Goal: Task Accomplishment & Management: Use online tool/utility

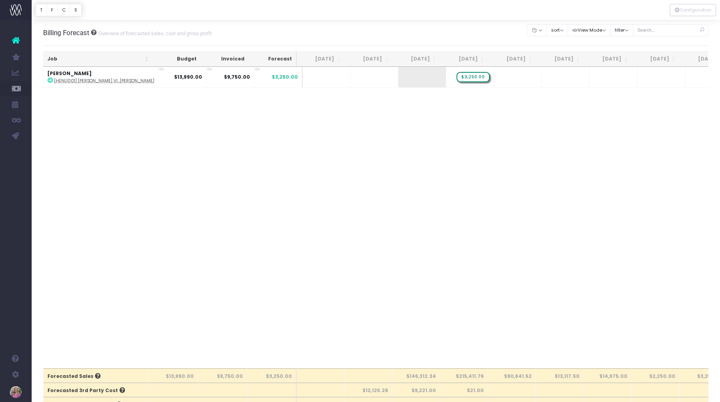
click at [658, 28] on input "text" at bounding box center [671, 30] width 76 height 12
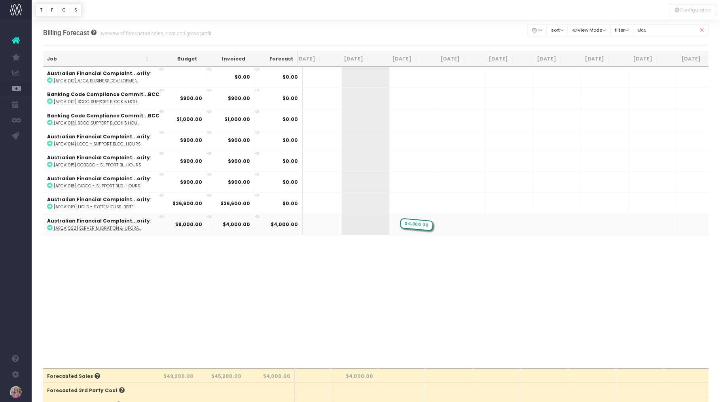
drag, startPoint x: 360, startPoint y: 224, endPoint x: 396, endPoint y: 220, distance: 36.2
click at [647, 30] on input "afca" at bounding box center [671, 30] width 76 height 12
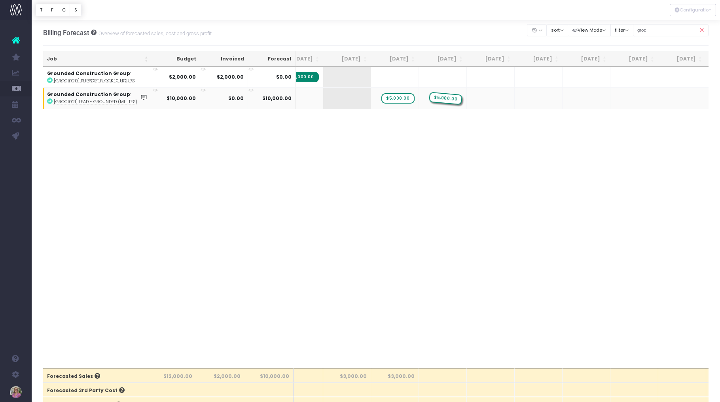
drag, startPoint x: 356, startPoint y: 98, endPoint x: 429, endPoint y: 97, distance: 72.8
click at [651, 31] on input "groc" at bounding box center [671, 30] width 76 height 12
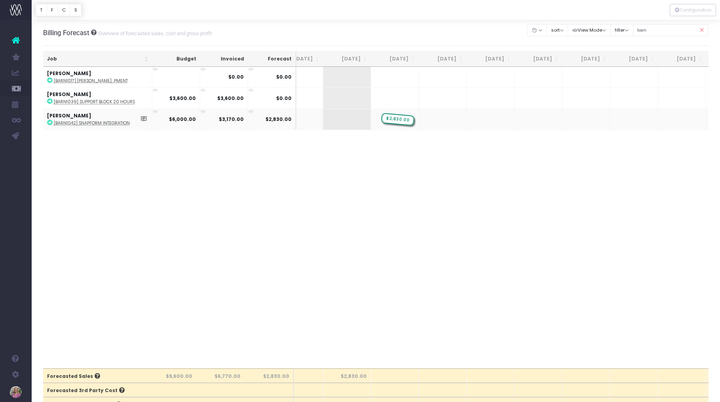
drag, startPoint x: 350, startPoint y: 118, endPoint x: 389, endPoint y: 116, distance: 39.3
drag, startPoint x: 652, startPoint y: 30, endPoint x: 633, endPoint y: 30, distance: 18.6
click at [633, 30] on div "Clear Filters Hide [DATE] [DATE] [DATE] [DATE] [DATE] [DATE] [DATE] [DATE] [DAT…" at bounding box center [617, 30] width 181 height 16
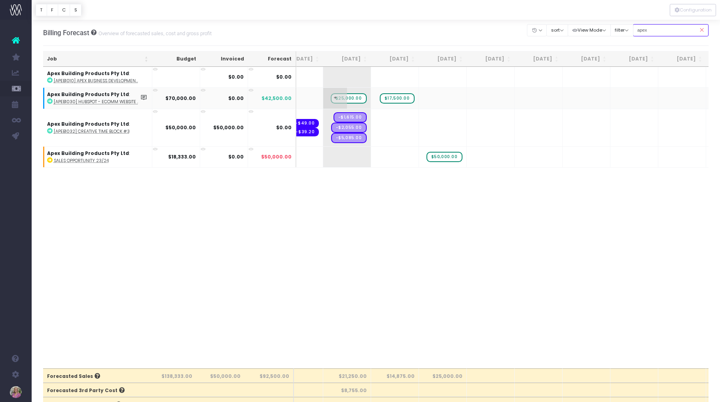
type input "apex"
click at [352, 97] on div at bounding box center [360, 201] width 720 height 402
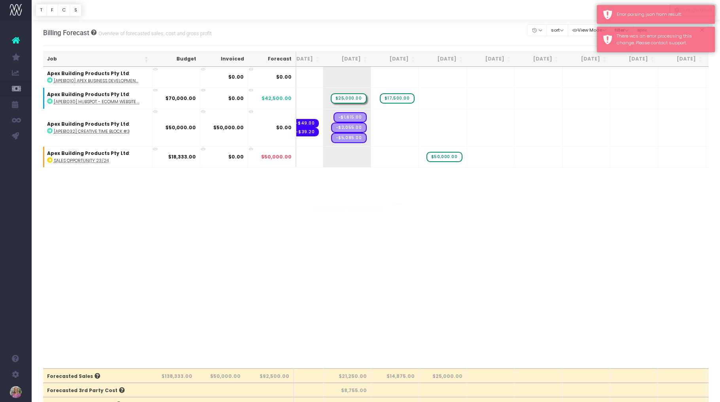
click at [349, 98] on div at bounding box center [360, 201] width 720 height 402
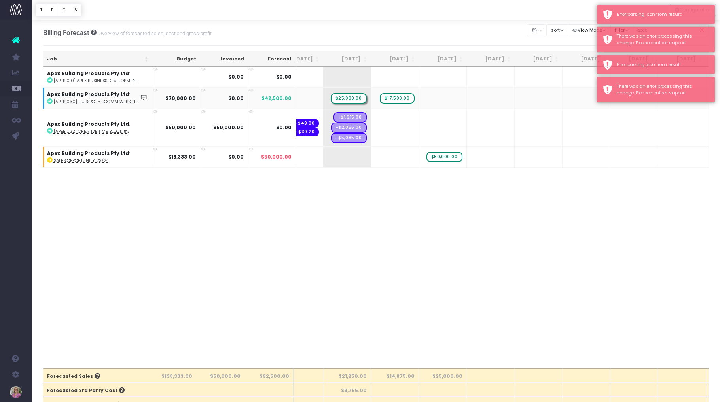
click at [348, 97] on span "$25,000.00" at bounding box center [349, 98] width 36 height 10
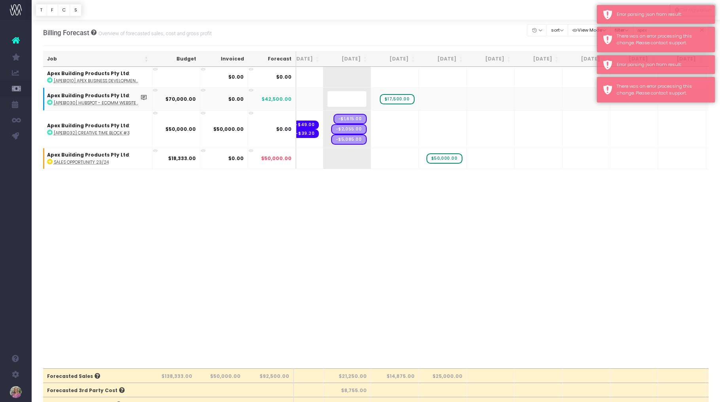
click at [398, 99] on body "Oh my... this is bad. [PERSON_NAME] wasn't able to load this page. Please conta…" at bounding box center [360, 201] width 720 height 402
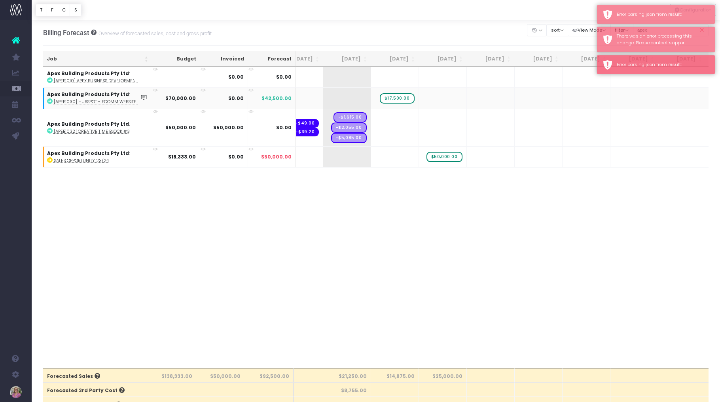
click at [396, 98] on span "$17,500.00" at bounding box center [397, 98] width 35 height 10
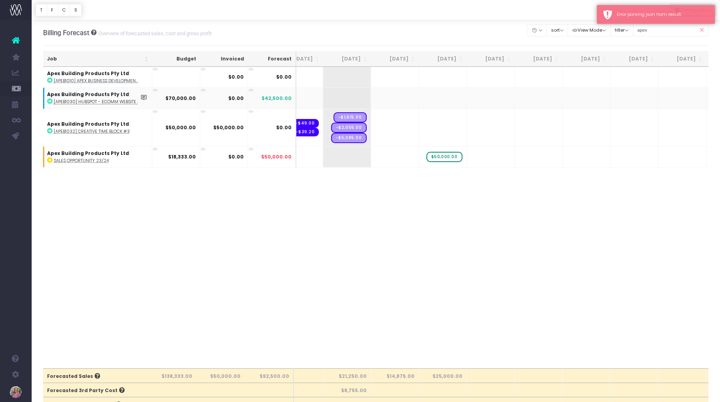
click at [702, 28] on icon at bounding box center [702, 30] width 14 height 16
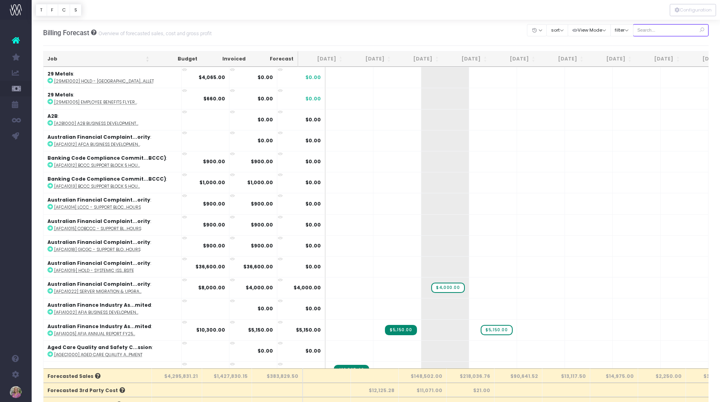
click at [660, 32] on input "text" at bounding box center [671, 30] width 76 height 12
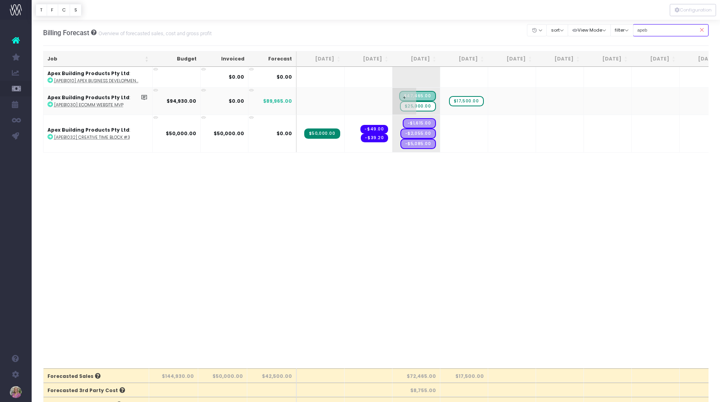
type input "apeb"
click at [419, 107] on span "$25,000.00" at bounding box center [418, 106] width 36 height 10
click at [420, 106] on span "$25,000.00" at bounding box center [418, 106] width 36 height 10
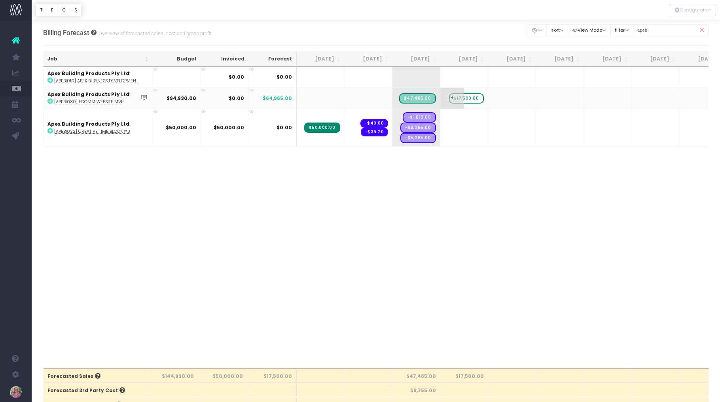
click at [468, 99] on span "$17,500.00" at bounding box center [466, 98] width 35 height 10
click at [656, 29] on input "apeb" at bounding box center [671, 30] width 76 height 12
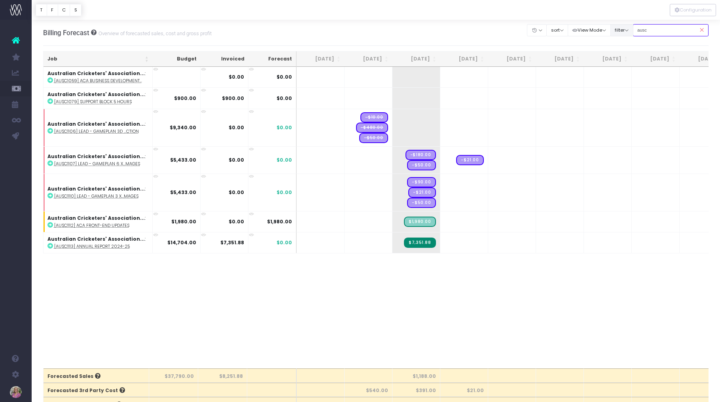
drag, startPoint x: 659, startPoint y: 30, endPoint x: 639, endPoint y: 31, distance: 20.2
click at [639, 31] on div "Clear Filters Hide [DATE] [DATE] [DATE] [DATE] [DATE] [DATE] [DATE] [DATE] [DAT…" at bounding box center [617, 30] width 181 height 16
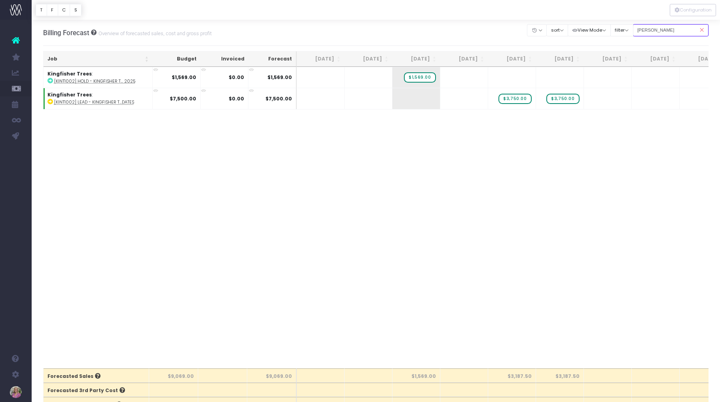
click at [654, 30] on input "kint" at bounding box center [671, 30] width 76 height 12
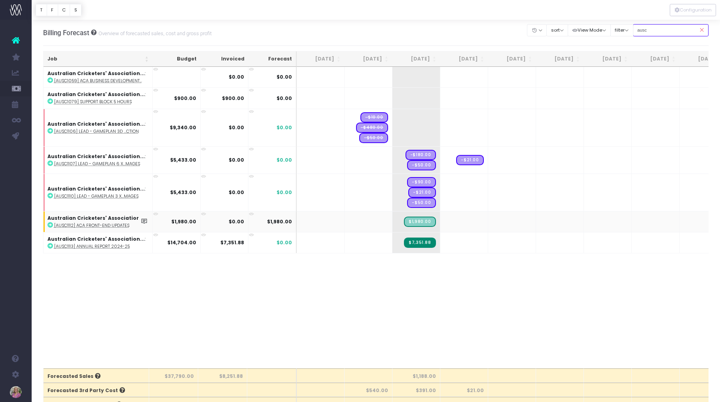
type input "ausc"
click at [51, 224] on icon at bounding box center [50, 225] width 6 height 6
